Goal: Information Seeking & Learning: Learn about a topic

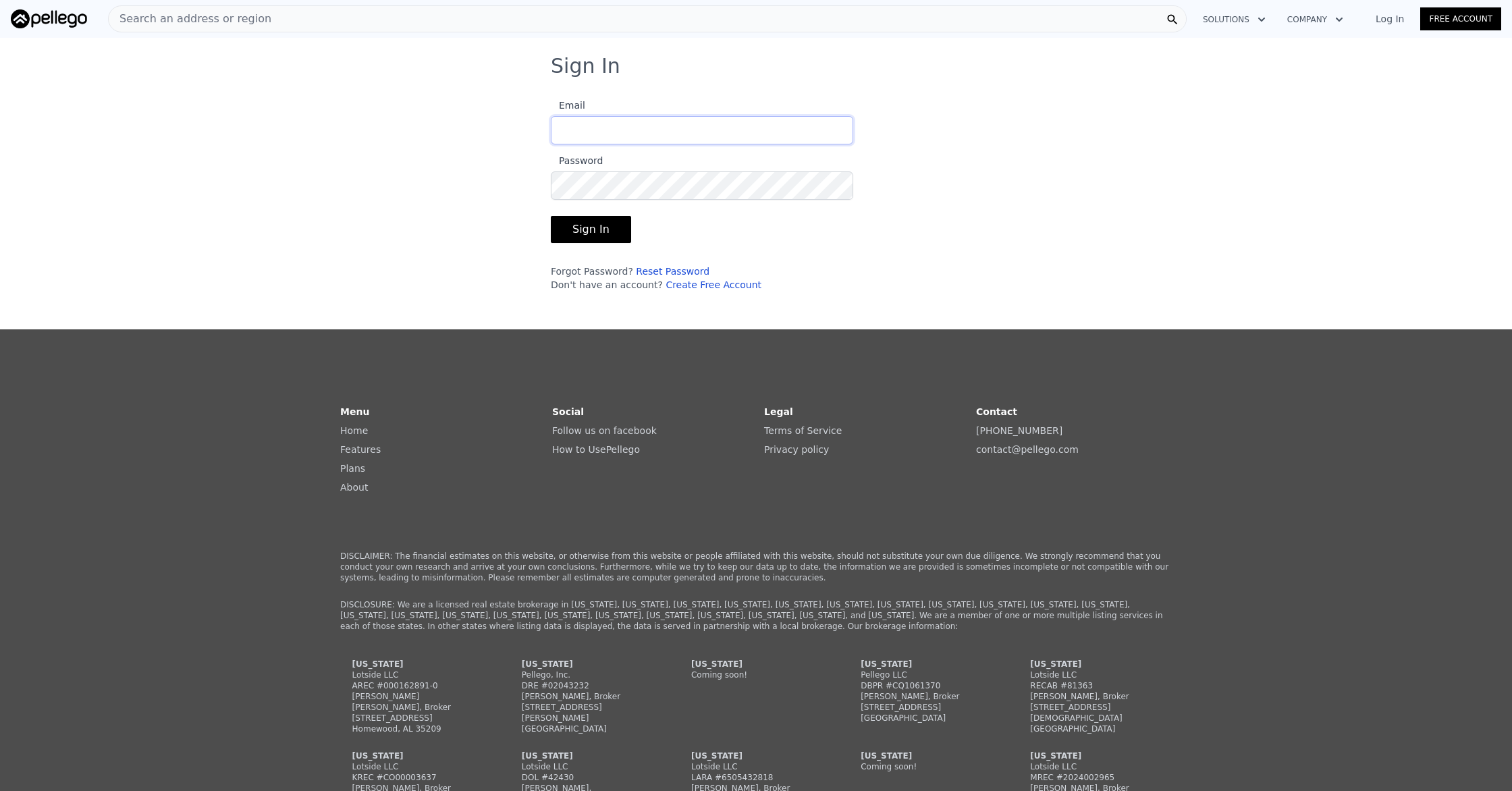
type input "[PERSON_NAME][EMAIL_ADDRESS][DOMAIN_NAME]"
click at [590, 235] on button "Sign In" at bounding box center [591, 229] width 80 height 27
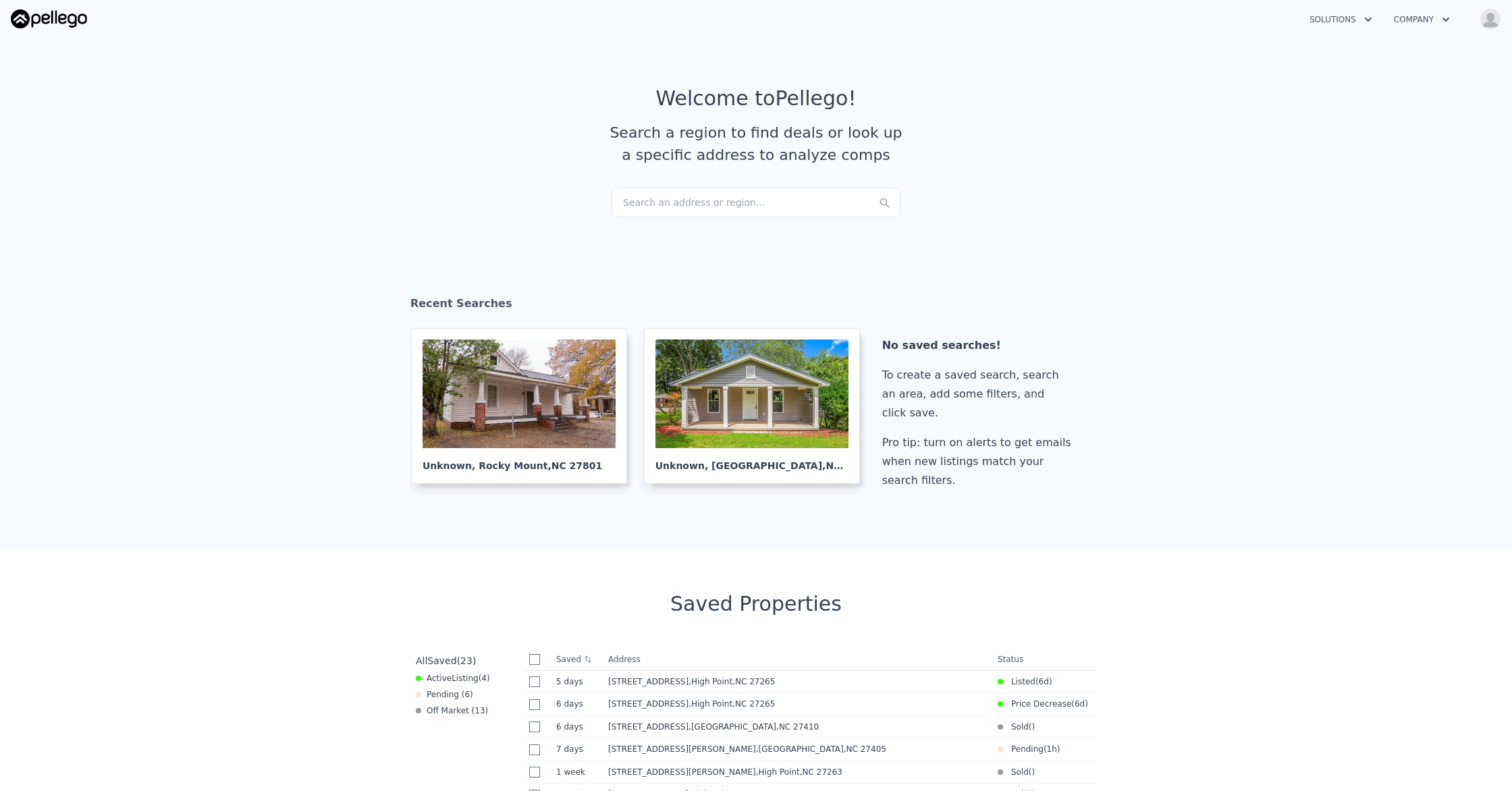
click at [677, 199] on div "Search an address or region..." at bounding box center [756, 202] width 289 height 30
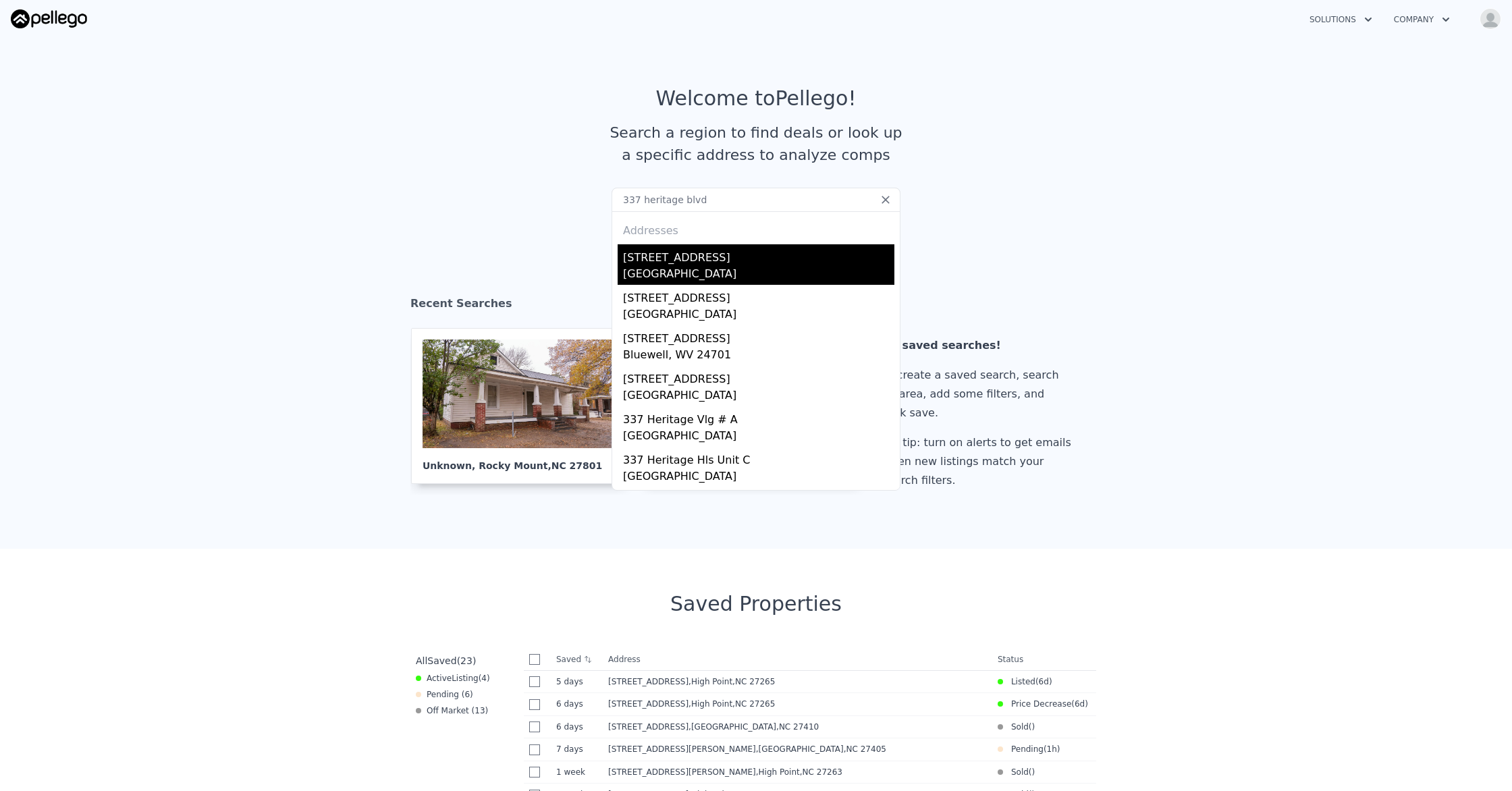
scroll to position [1, 0]
type input "337 heritage blvd"
click at [681, 280] on div "[GEOGRAPHIC_DATA]" at bounding box center [758, 274] width 271 height 19
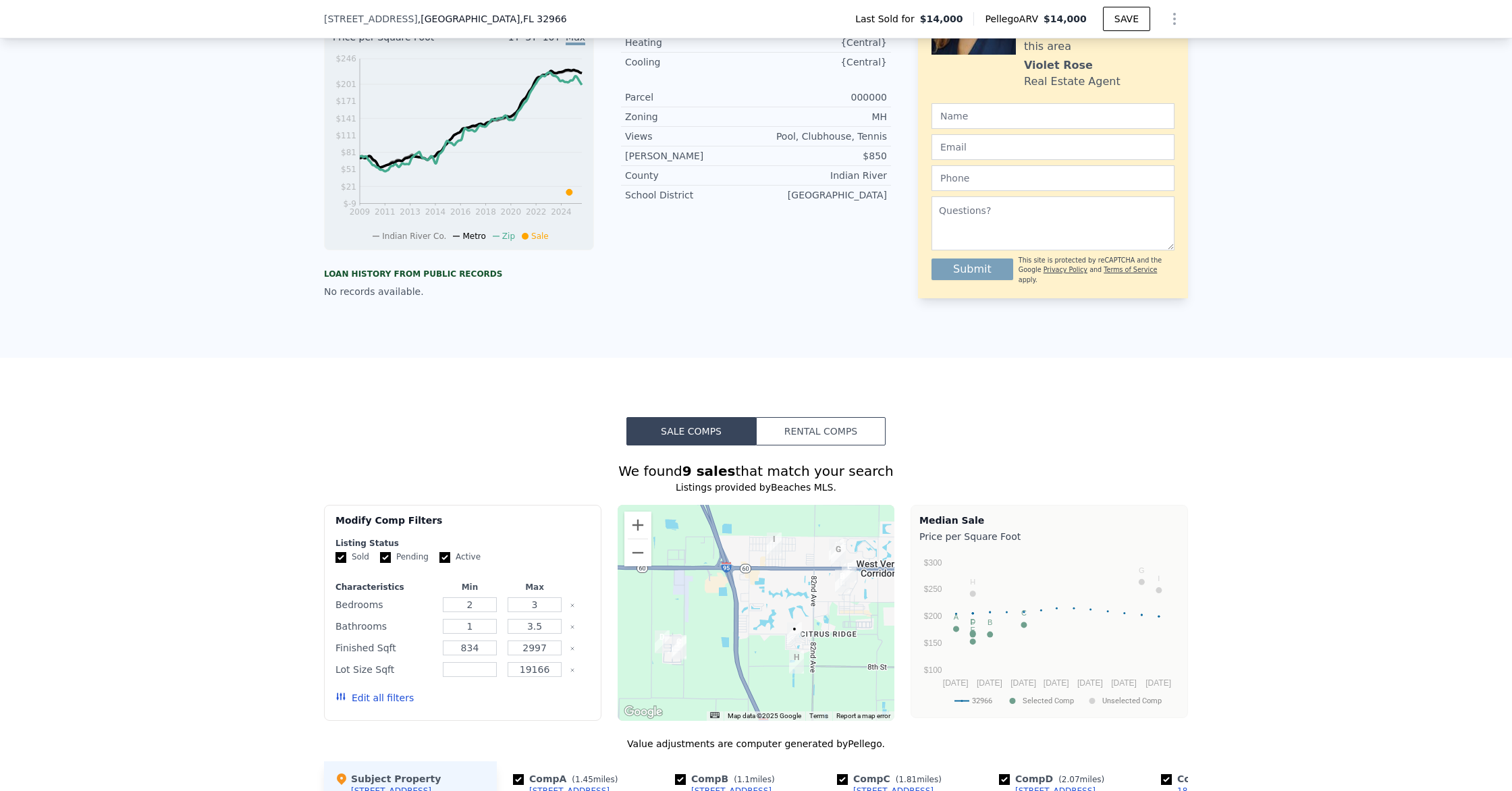
scroll to position [534, 0]
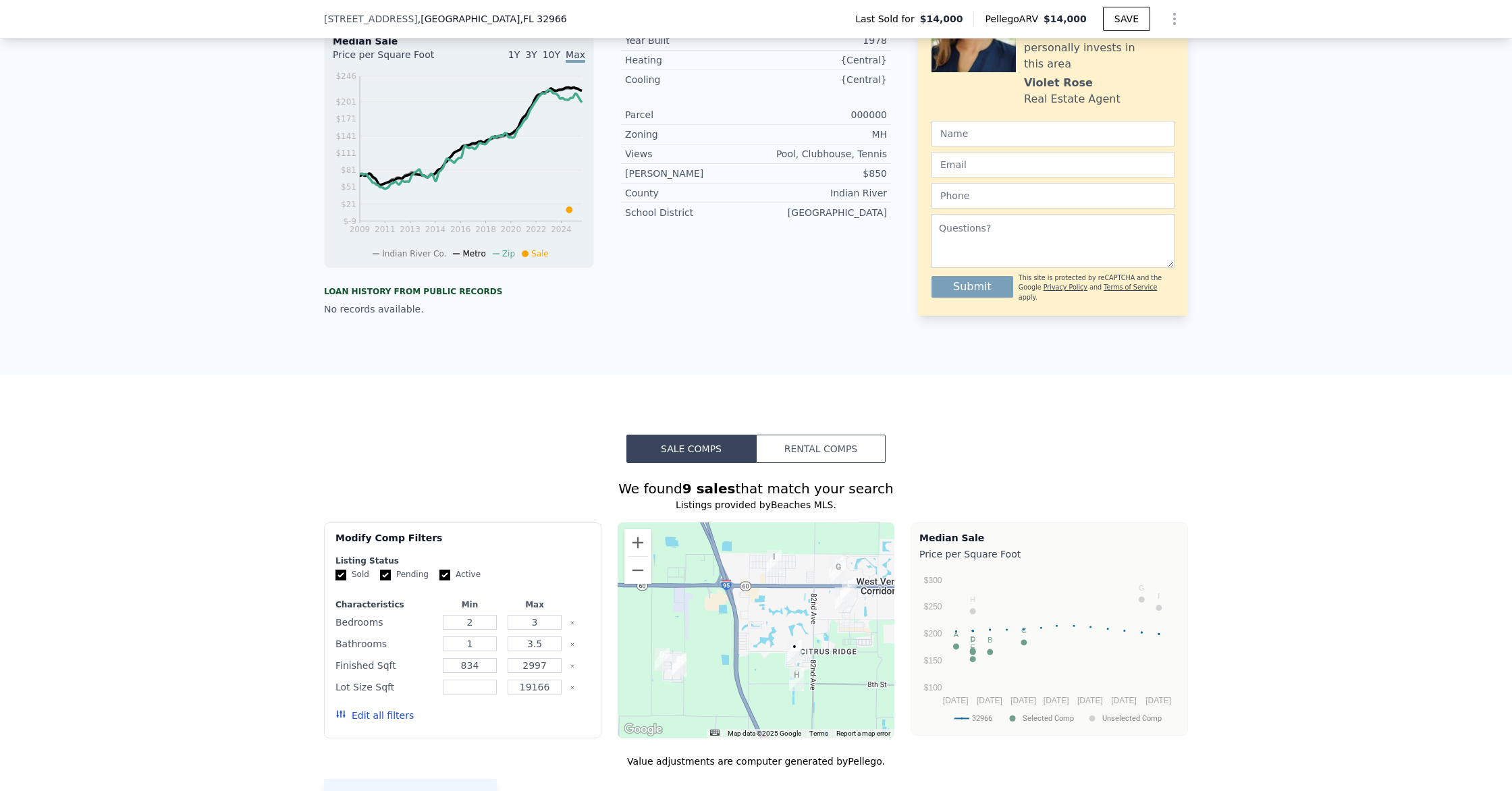
click at [824, 440] on button "Rental Comps" at bounding box center [821, 448] width 129 height 28
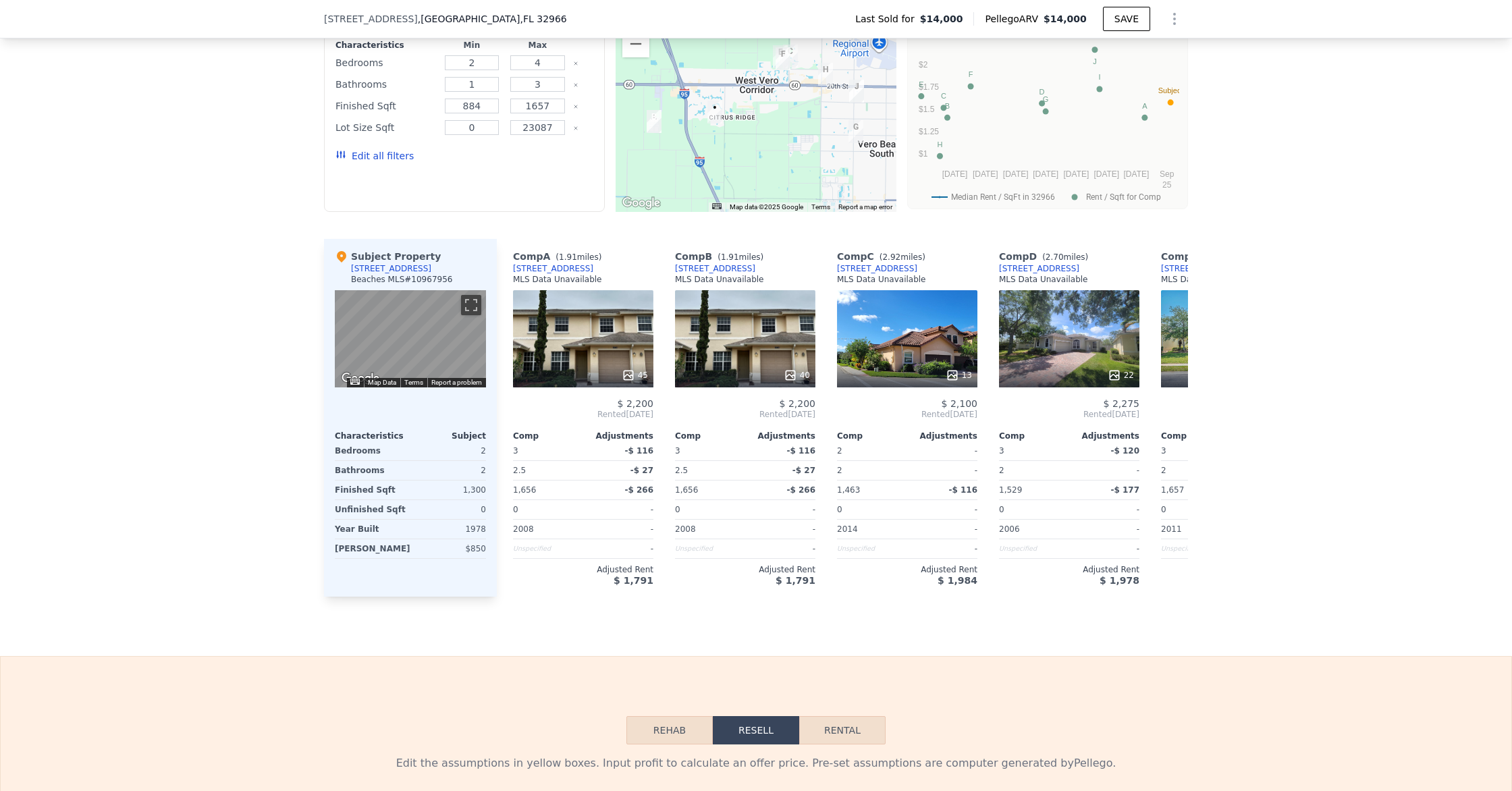
scroll to position [1063, 0]
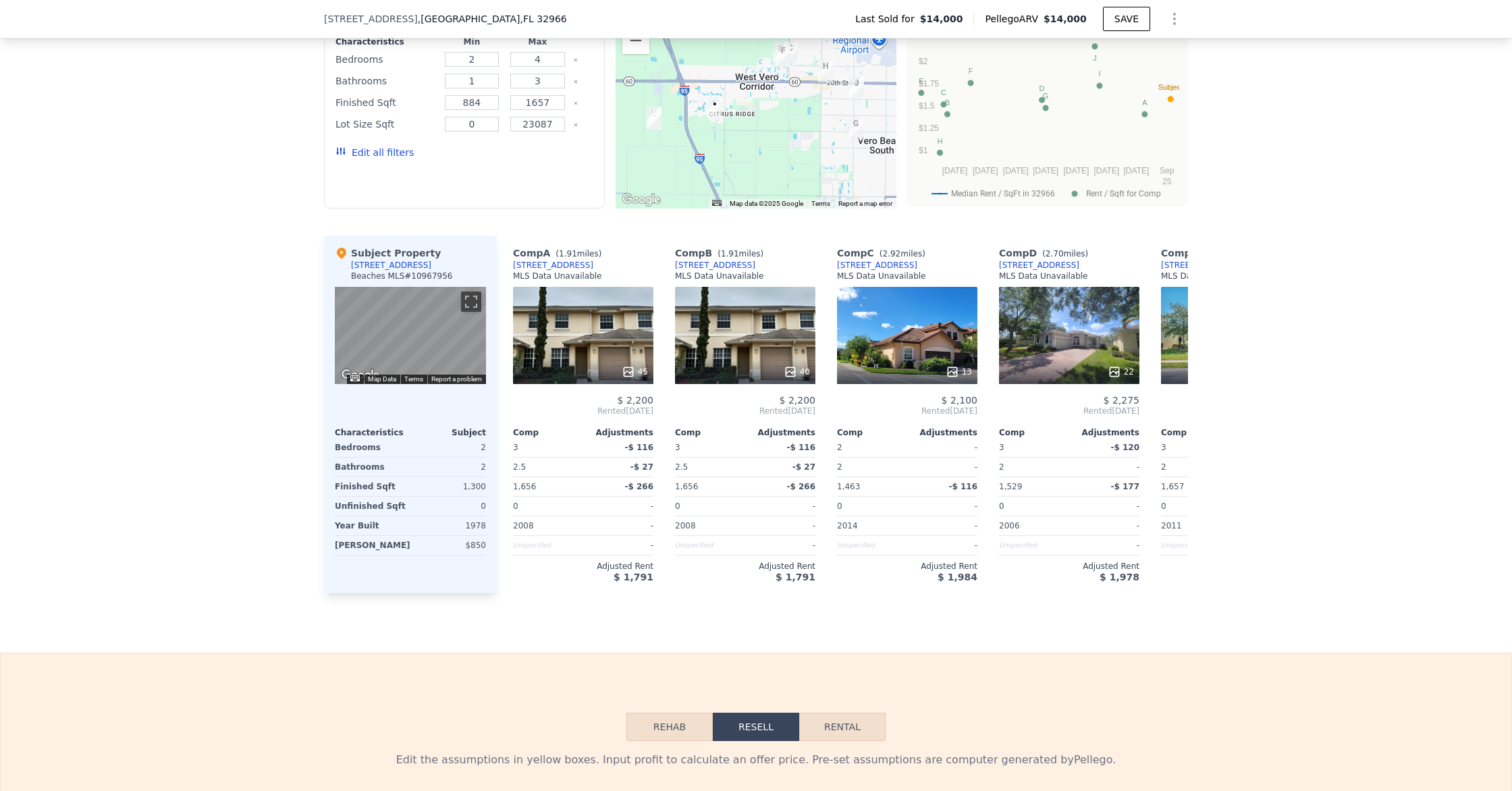
click at [634, 370] on icon at bounding box center [629, 372] width 14 height 14
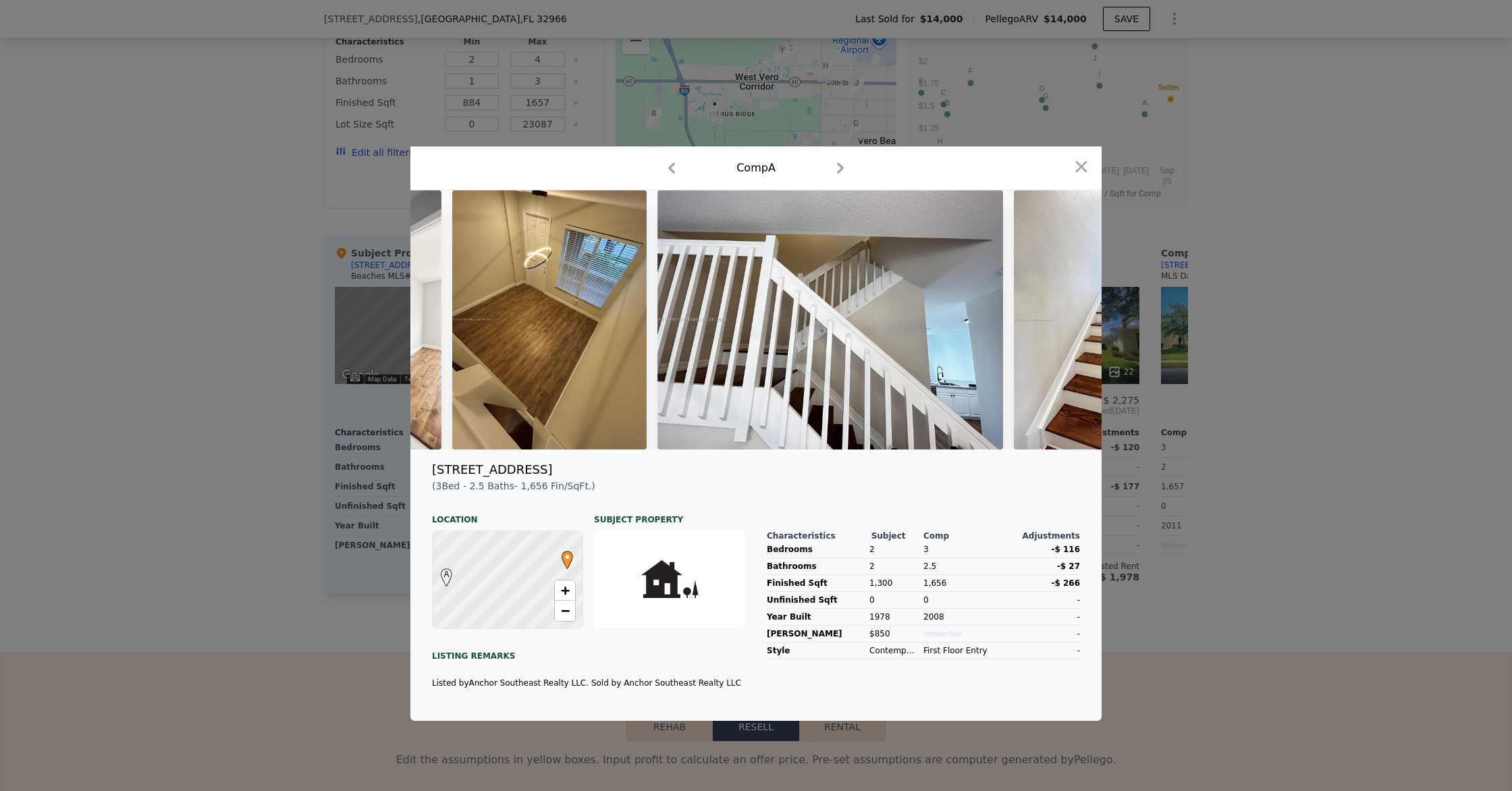
scroll to position [0, 3923]
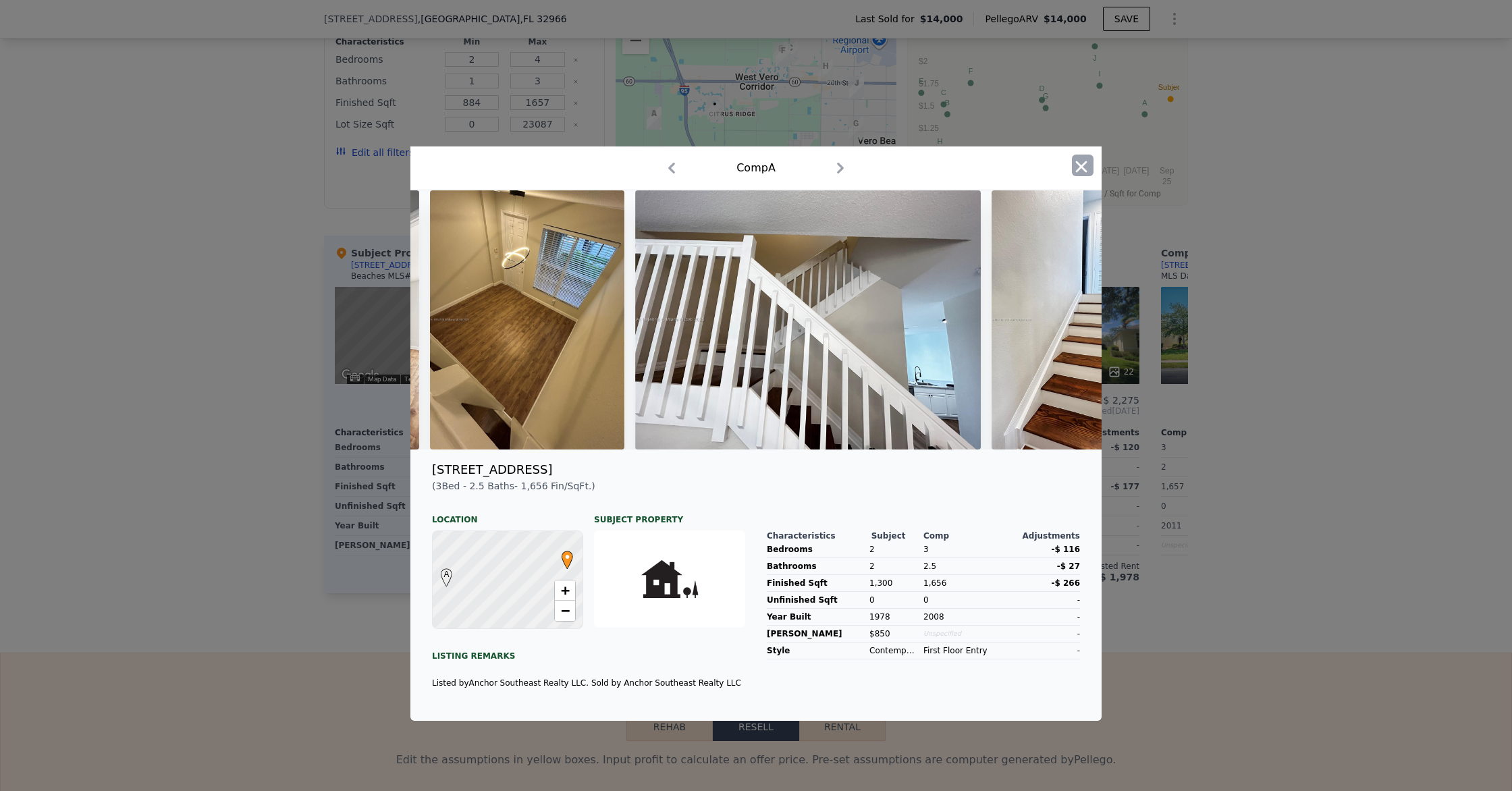
click at [1087, 170] on icon "button" at bounding box center [1081, 166] width 19 height 19
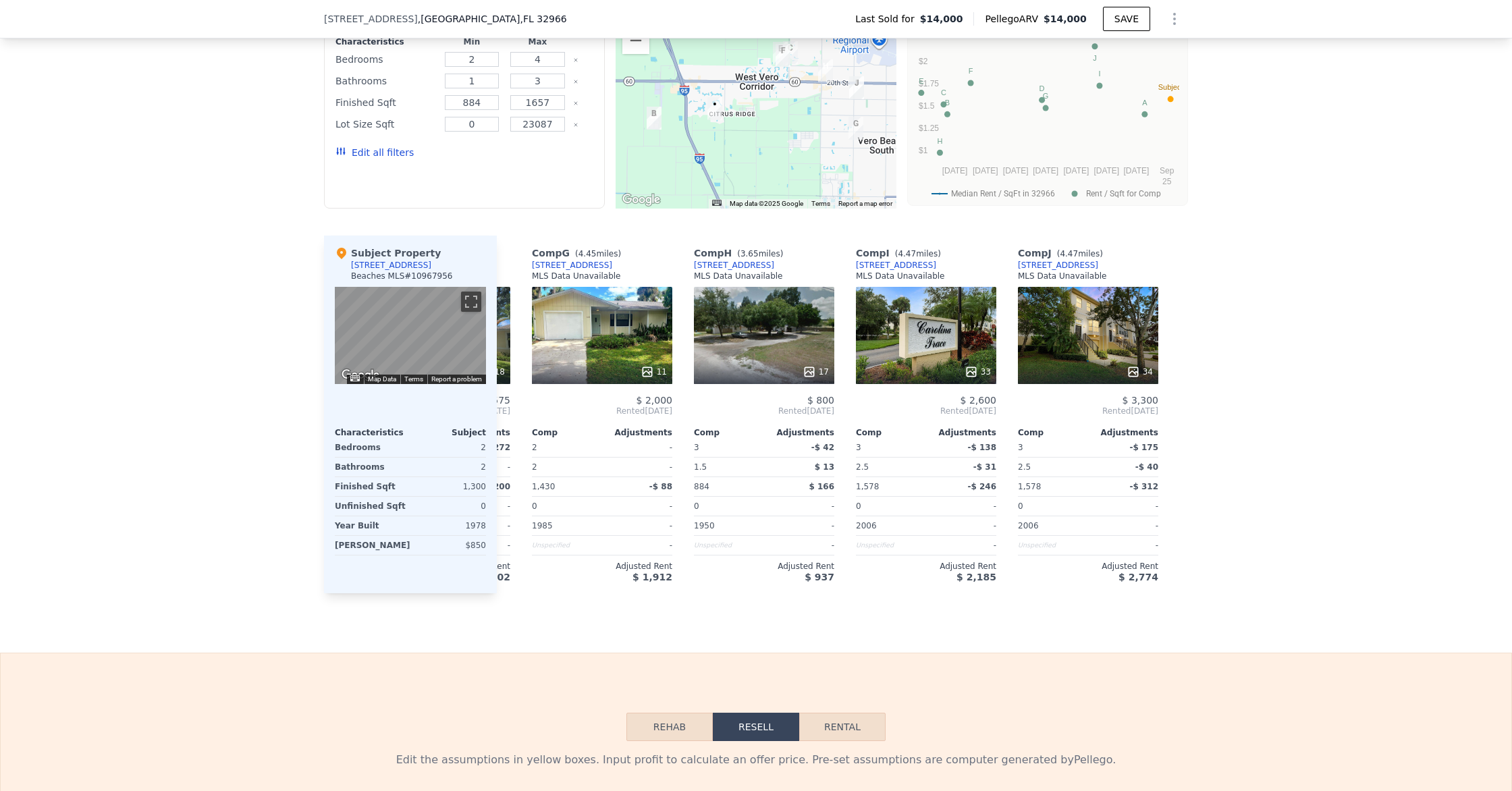
scroll to position [0, 961]
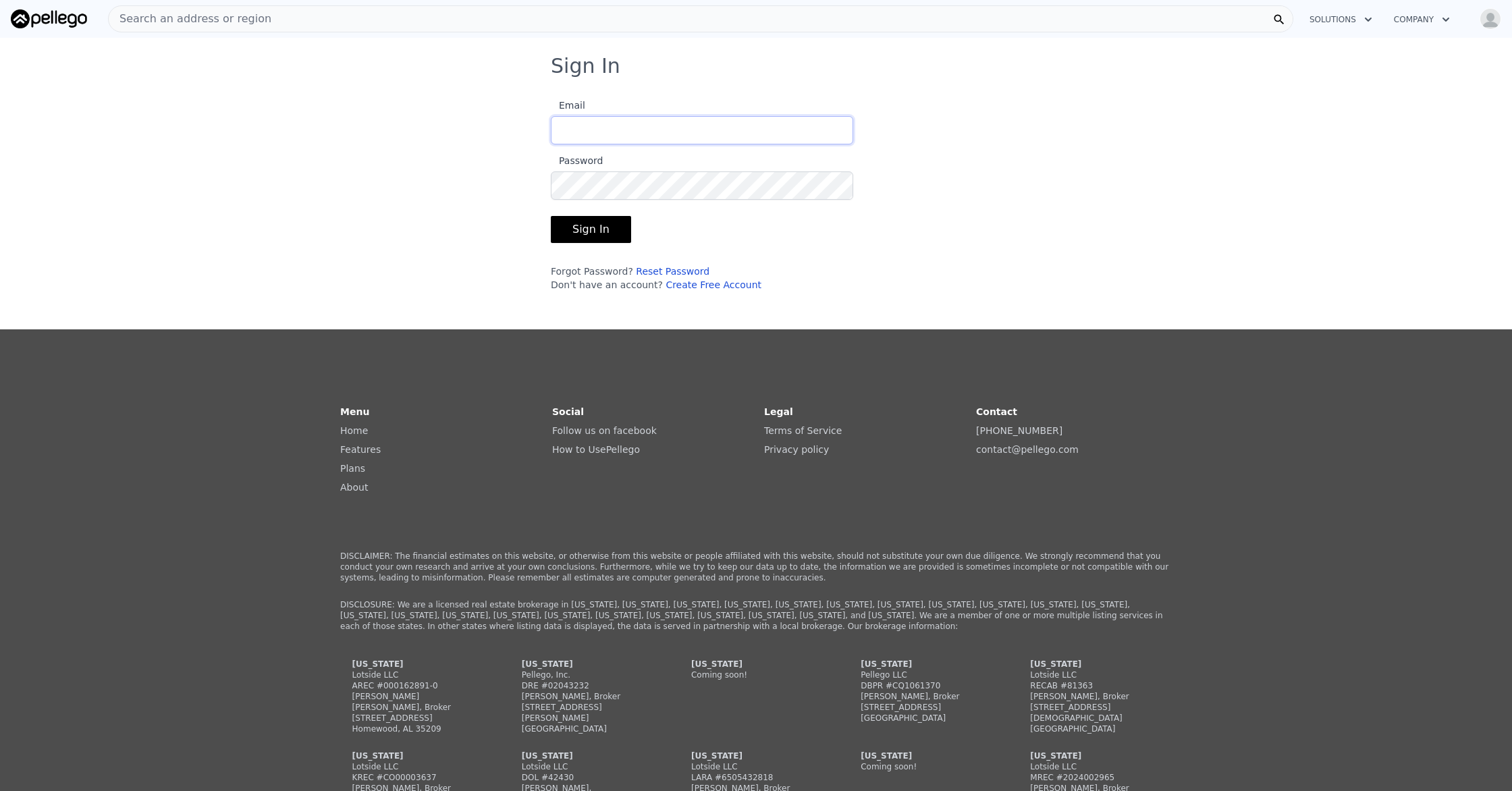
type input "[PERSON_NAME][EMAIL_ADDRESS][DOMAIN_NAME]"
click at [593, 234] on button "Sign In" at bounding box center [591, 229] width 80 height 27
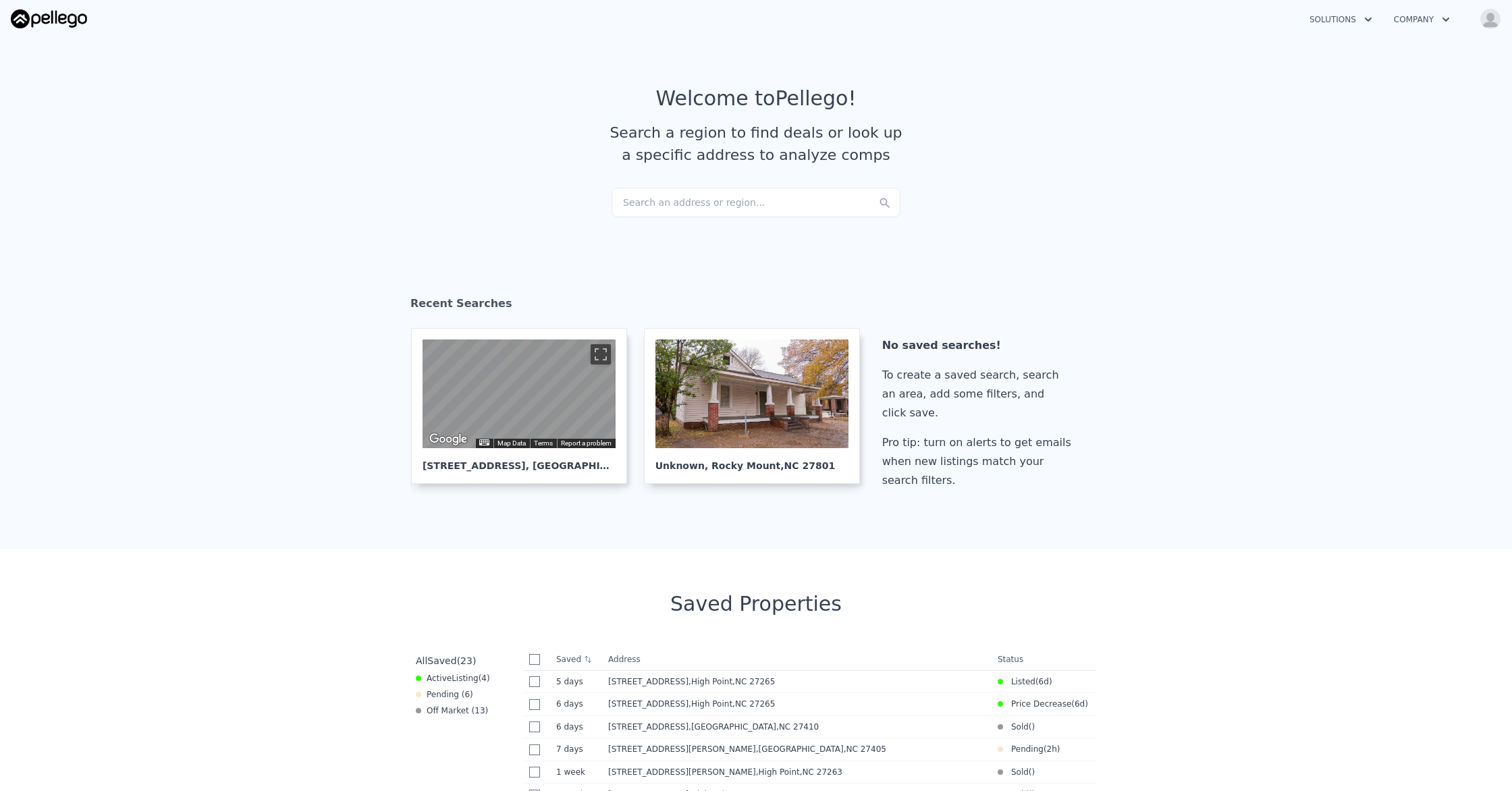
click at [740, 199] on div "Search an address or region..." at bounding box center [756, 202] width 289 height 30
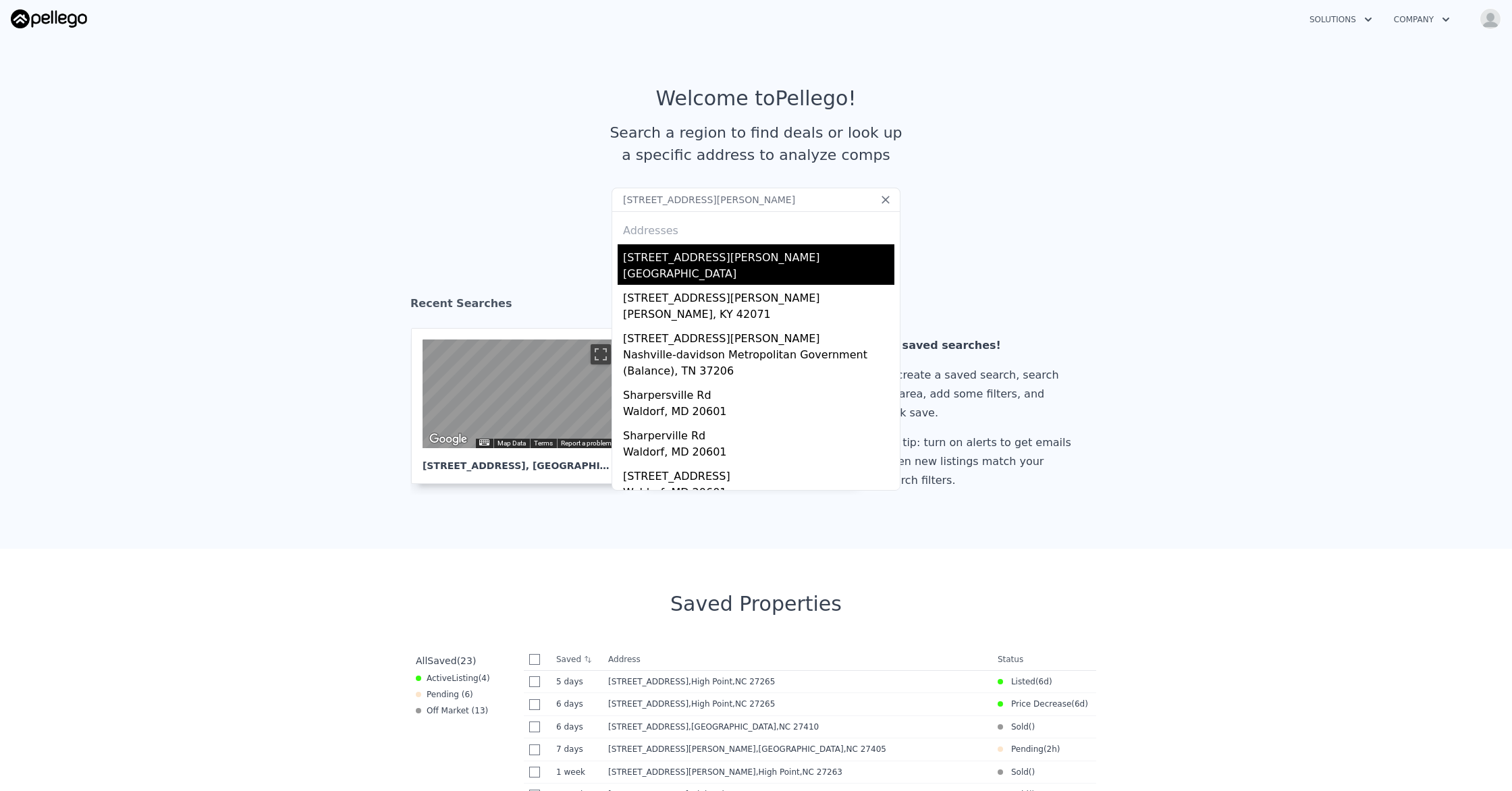
type input "1004 sharpe rd"
click at [717, 253] on div "1004 Sharpe Rd" at bounding box center [758, 255] width 271 height 22
